Goal: Navigation & Orientation: Find specific page/section

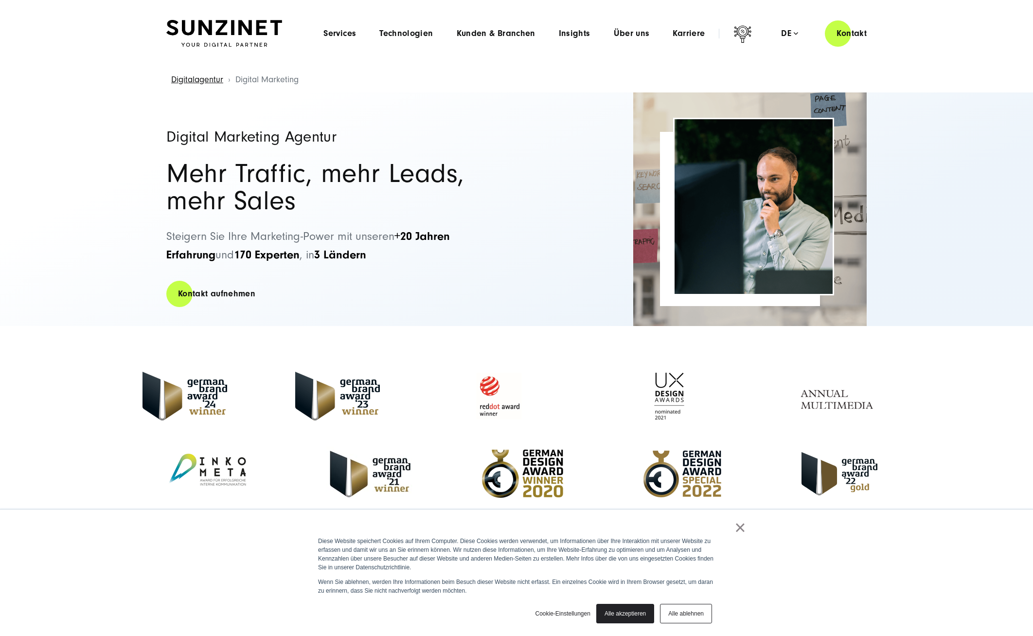
scroll to position [53, 0]
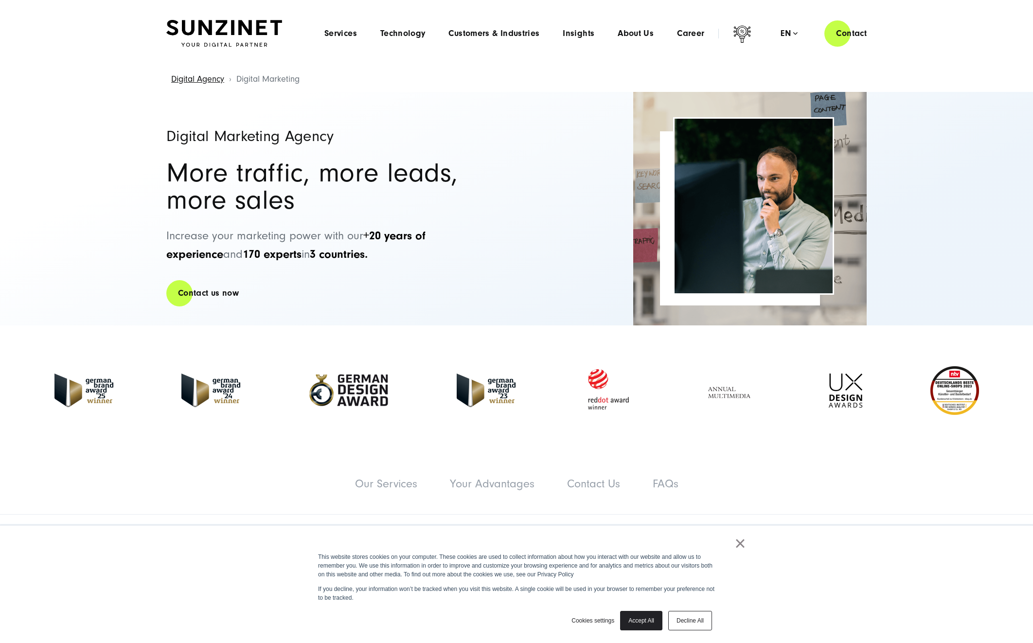
click at [740, 544] on link "×" at bounding box center [740, 543] width 12 height 9
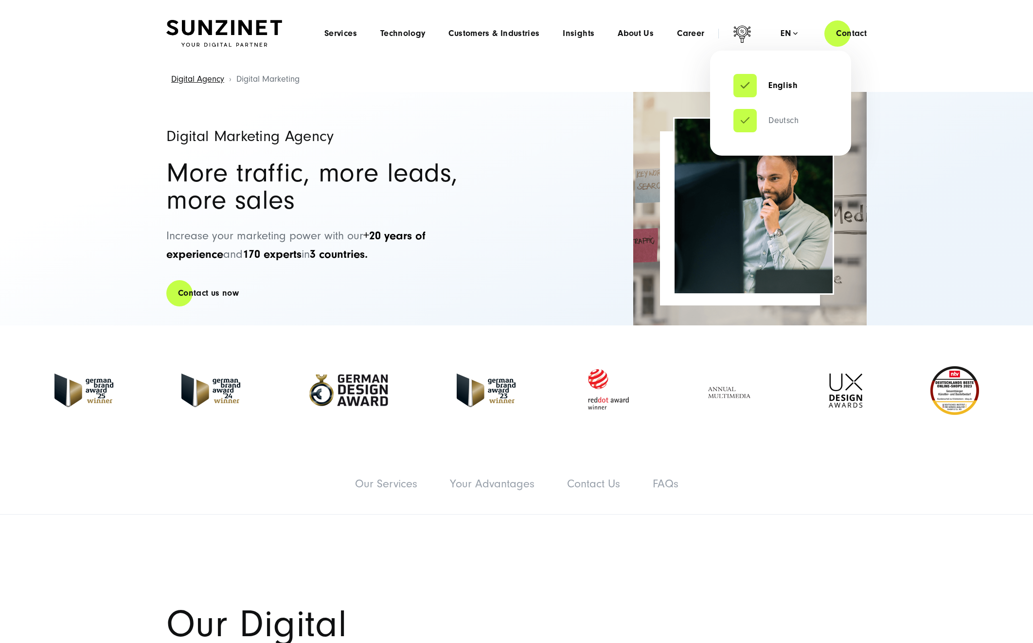
click at [787, 124] on link "Deutsch" at bounding box center [765, 121] width 65 height 10
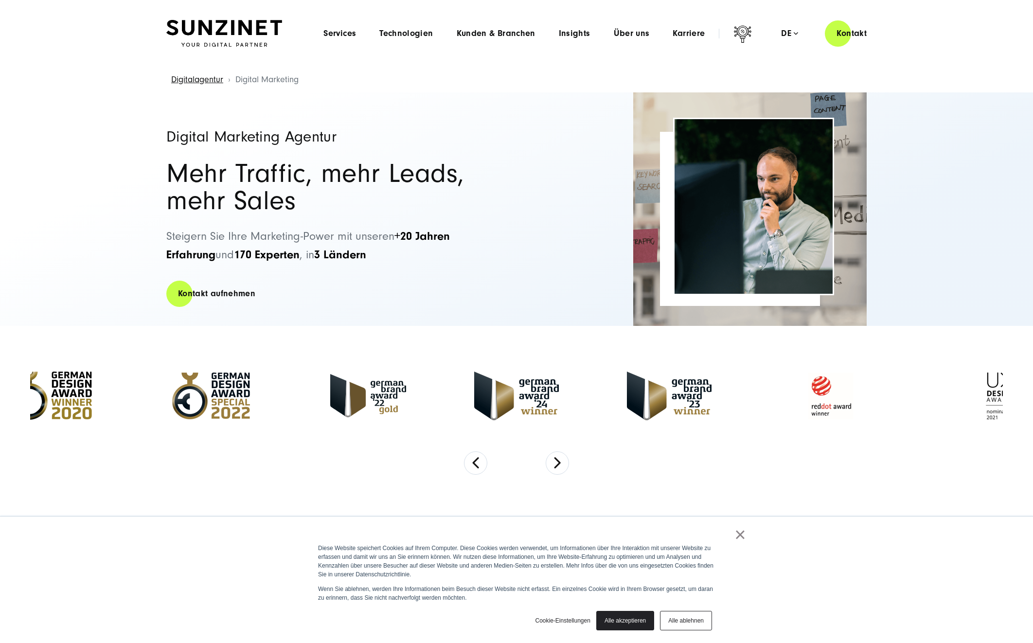
click at [743, 539] on link "×" at bounding box center [740, 534] width 12 height 9
